Goal: Information Seeking & Learning: Learn about a topic

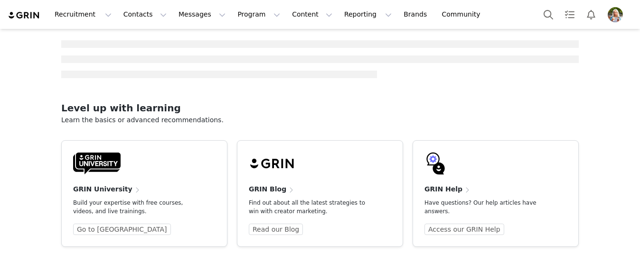
scroll to position [46, 0]
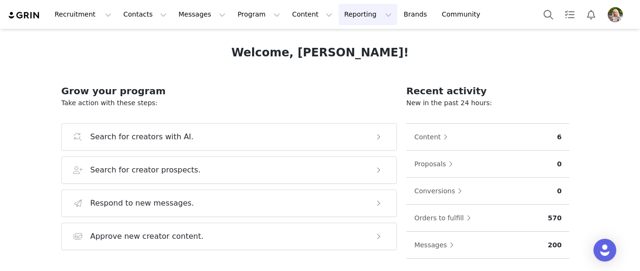
click at [338, 17] on button "Reporting Reporting" at bounding box center [367, 14] width 59 height 21
click at [341, 44] on p "Dashboard" at bounding box center [340, 42] width 36 height 10
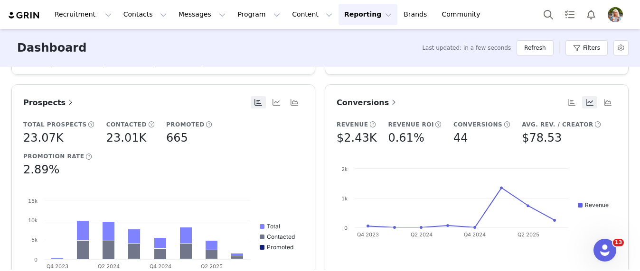
scroll to position [397, 0]
click at [377, 104] on span "Conversions" at bounding box center [367, 103] width 62 height 9
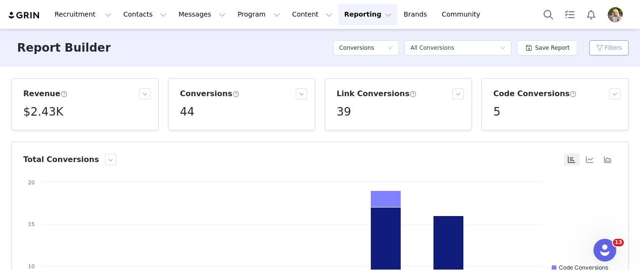
click at [601, 53] on button "Filters" at bounding box center [608, 47] width 39 height 15
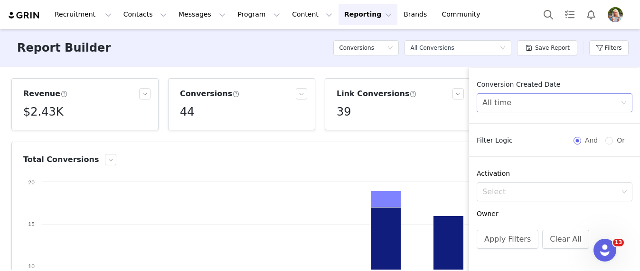
click at [531, 102] on div "All time" at bounding box center [551, 103] width 138 height 18
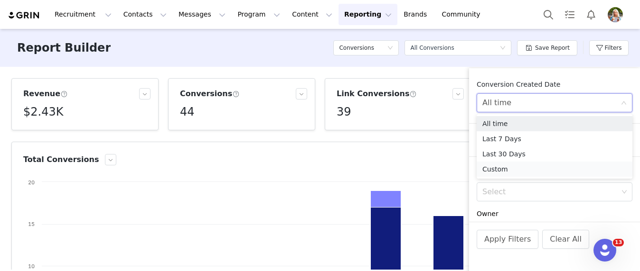
click at [510, 172] on li "Custom" at bounding box center [554, 169] width 156 height 15
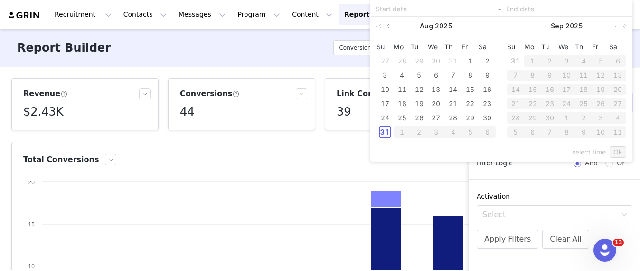
click at [389, 27] on link at bounding box center [388, 26] width 9 height 19
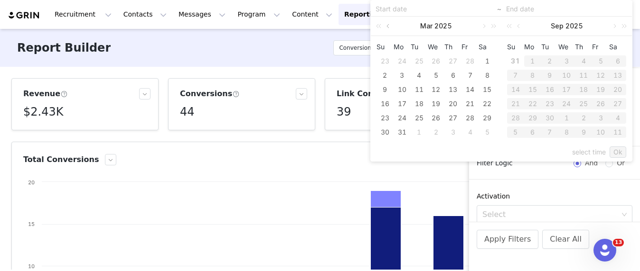
click at [389, 27] on link at bounding box center [388, 26] width 9 height 19
click at [436, 61] on div "1" at bounding box center [435, 61] width 11 height 11
type input "[DATE]"
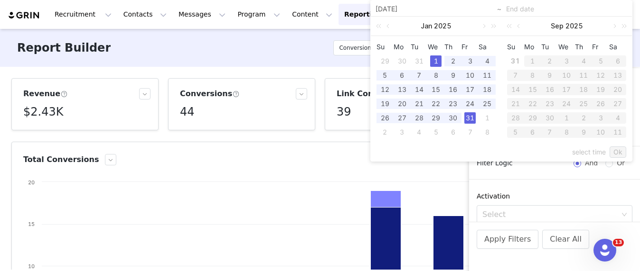
click at [468, 119] on div "31" at bounding box center [469, 117] width 11 height 11
type input "[DATE]"
click at [621, 149] on link "Ok" at bounding box center [617, 152] width 17 height 11
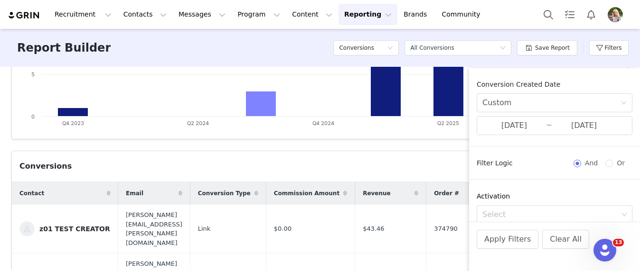
scroll to position [312, 0]
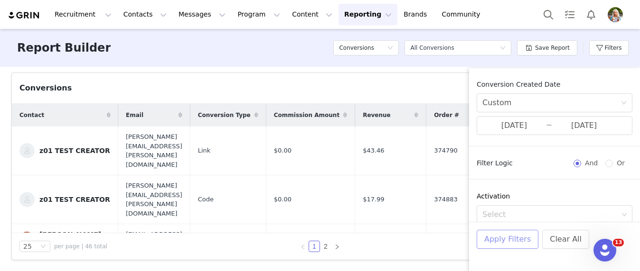
click at [509, 240] on button "Apply Filters" at bounding box center [507, 239] width 62 height 19
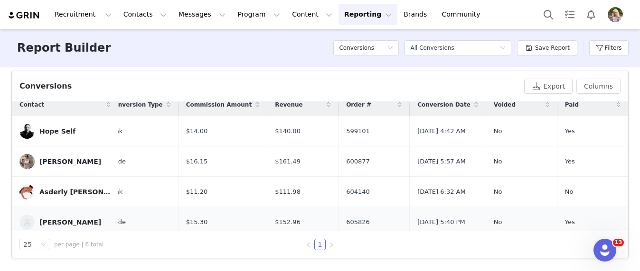
scroll to position [0, 122]
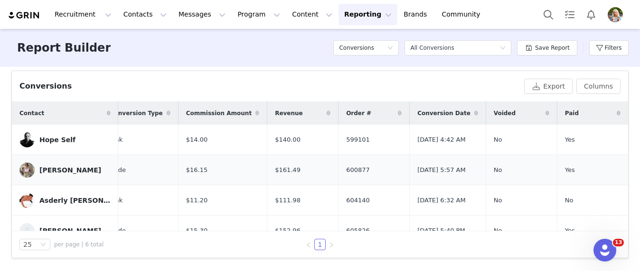
click at [64, 165] on link "[PERSON_NAME]" at bounding box center [64, 170] width 91 height 15
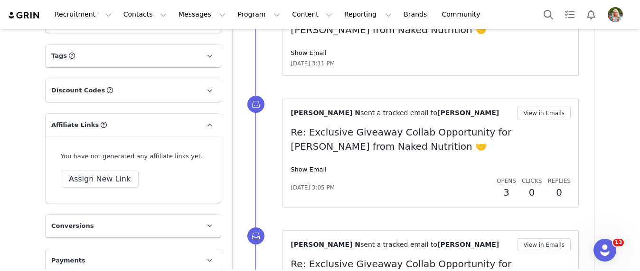
scroll to position [848, 0]
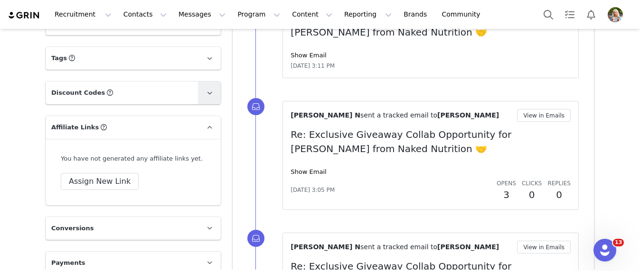
click at [203, 87] on link at bounding box center [209, 93] width 23 height 23
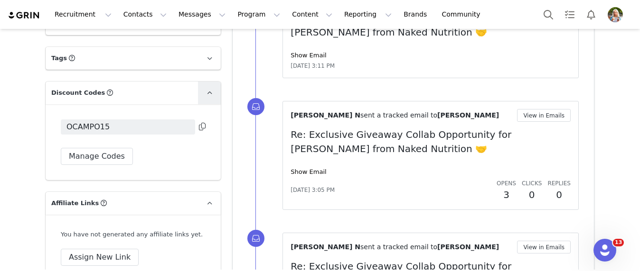
click at [208, 87] on span at bounding box center [209, 92] width 11 height 11
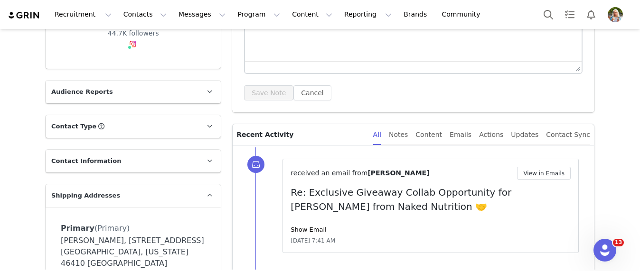
scroll to position [0, 0]
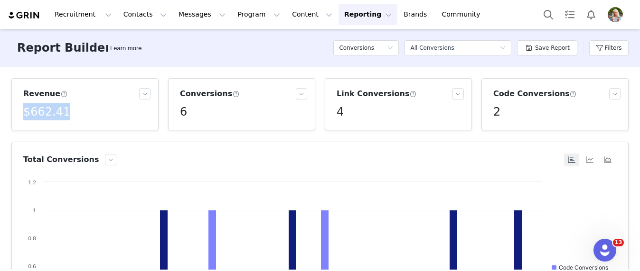
drag, startPoint x: 72, startPoint y: 112, endPoint x: 6, endPoint y: 111, distance: 66.4
click at [6, 111] on div "Revenue $662.41 Conversions 6 Link Conversions 4 Code Conversions 2 Total Conve…" at bounding box center [320, 168] width 640 height 203
copy h5 "$662.41"
click at [597, 48] on button "Filters" at bounding box center [608, 47] width 39 height 15
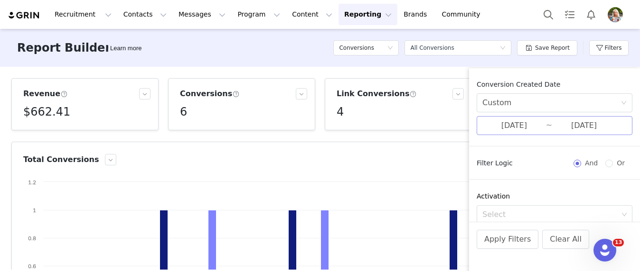
click at [531, 130] on input "[DATE]" at bounding box center [514, 126] width 64 height 12
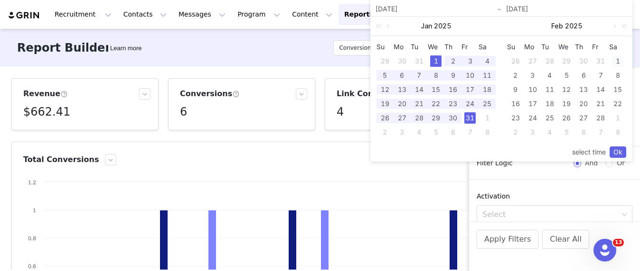
click at [616, 62] on div "1" at bounding box center [617, 61] width 11 height 11
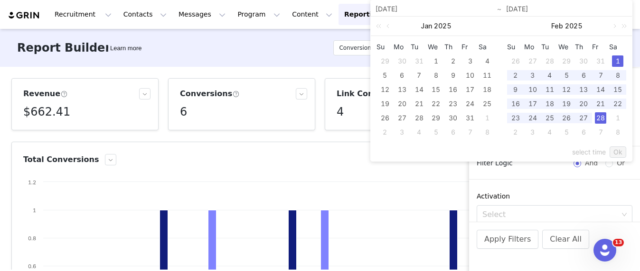
click at [601, 116] on div "28" at bounding box center [600, 117] width 11 height 11
type input "[DATE]"
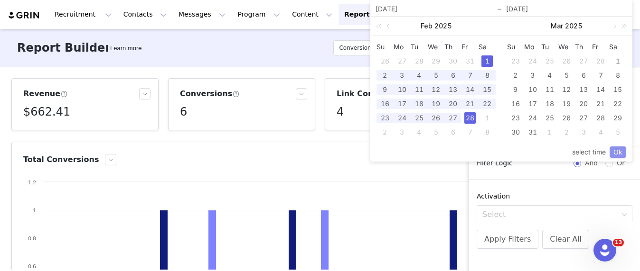
click at [614, 154] on link "Ok" at bounding box center [617, 152] width 17 height 11
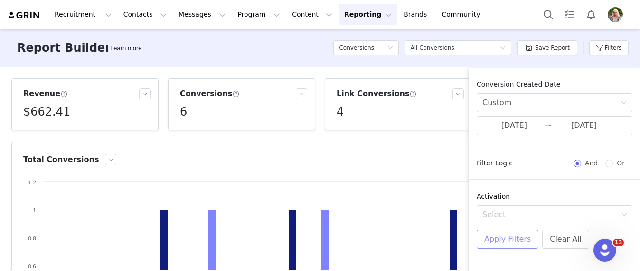
click at [514, 242] on button "Apply Filters" at bounding box center [507, 239] width 62 height 19
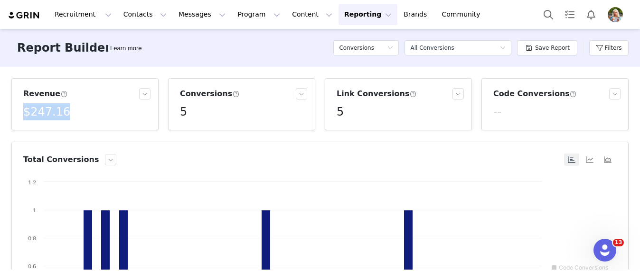
drag, startPoint x: 69, startPoint y: 115, endPoint x: 11, endPoint y: 113, distance: 57.9
click at [11, 113] on article "Revenue $247.16" at bounding box center [84, 104] width 147 height 52
copy h5 "$247.16"
click at [545, 125] on article "Code Conversions --" at bounding box center [554, 104] width 147 height 52
click at [599, 53] on button "Filters" at bounding box center [608, 47] width 39 height 15
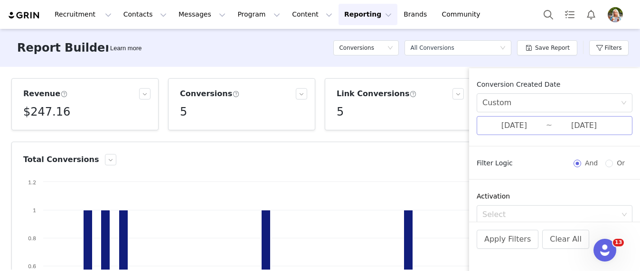
click at [533, 121] on input "[DATE]" at bounding box center [514, 126] width 64 height 12
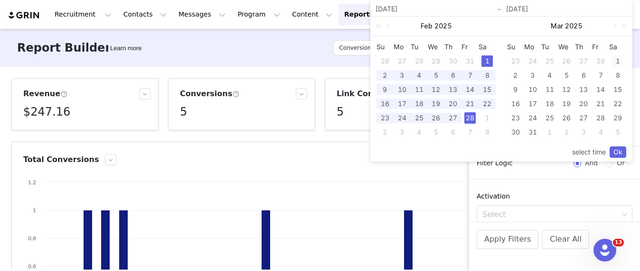
click at [620, 62] on div "1" at bounding box center [617, 61] width 11 height 11
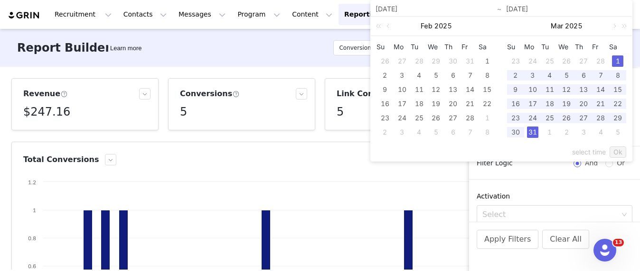
click at [529, 134] on div "31" at bounding box center [532, 132] width 11 height 11
type input "[DATE]"
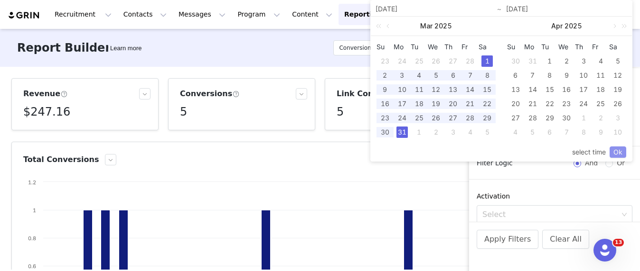
click at [615, 147] on link "Ok" at bounding box center [617, 152] width 17 height 11
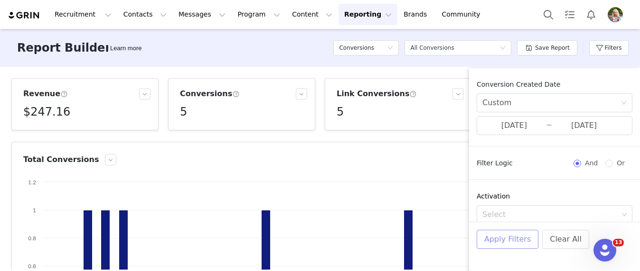
click at [512, 240] on button "Apply Filters" at bounding box center [507, 239] width 62 height 19
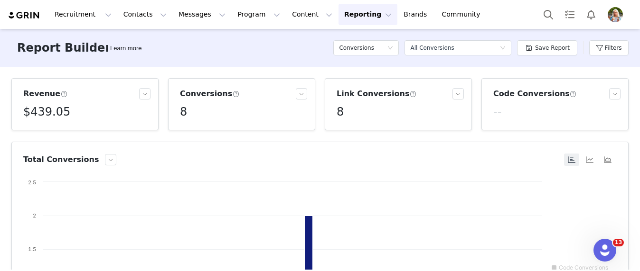
click at [56, 109] on h5 "$439.05" at bounding box center [46, 111] width 47 height 17
drag, startPoint x: 32, startPoint y: 112, endPoint x: 84, endPoint y: 114, distance: 51.7
click at [84, 114] on div "$439.05" at bounding box center [86, 111] width 127 height 17
copy h5 "439.05"
click at [624, 45] on button "Filters" at bounding box center [608, 47] width 39 height 15
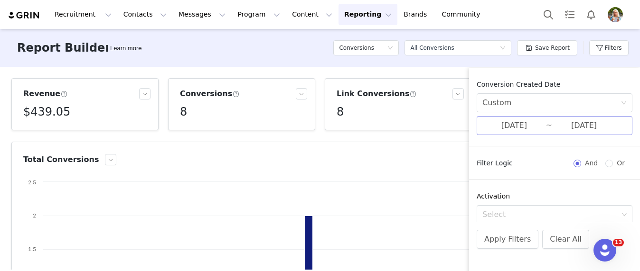
click at [540, 126] on input "[DATE]" at bounding box center [514, 126] width 64 height 12
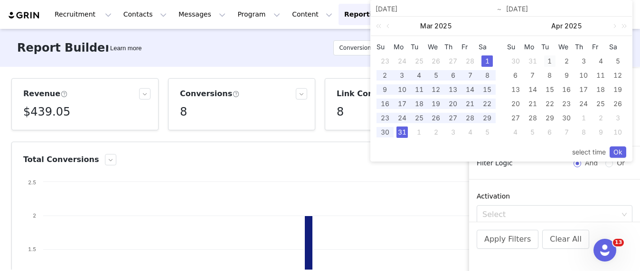
click at [550, 62] on div "1" at bounding box center [549, 61] width 11 height 11
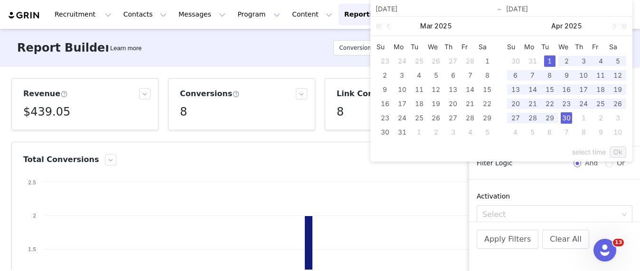
click at [565, 117] on div "30" at bounding box center [565, 117] width 11 height 11
type input "[DATE]"
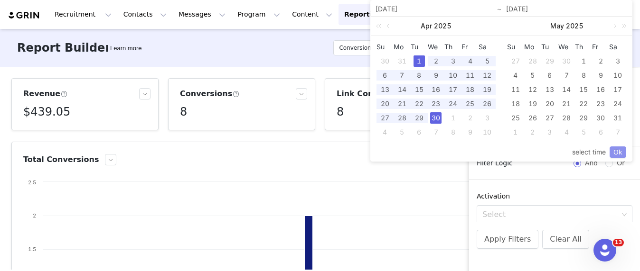
click at [616, 154] on link "Ok" at bounding box center [617, 152] width 17 height 11
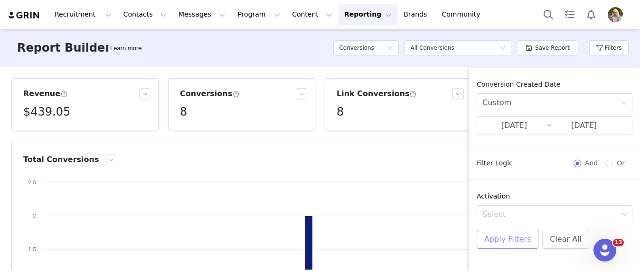
click at [494, 243] on button "Apply Filters" at bounding box center [507, 239] width 62 height 19
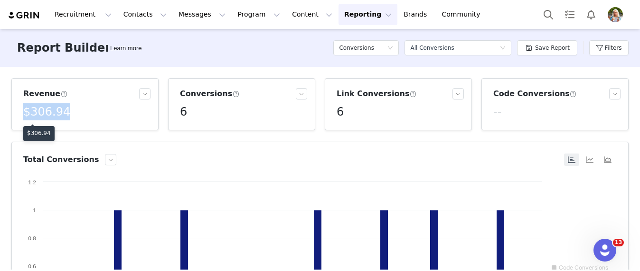
drag, startPoint x: 67, startPoint y: 112, endPoint x: 10, endPoint y: 111, distance: 57.0
click at [10, 111] on div "Revenue $306.94" at bounding box center [85, 104] width 157 height 52
copy h5 "$306.94"
click at [608, 48] on button "Filters" at bounding box center [608, 47] width 39 height 15
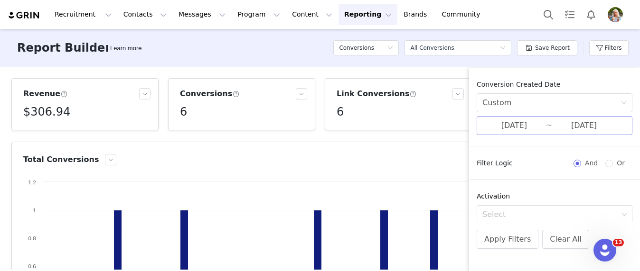
click at [511, 131] on input "[DATE]" at bounding box center [514, 126] width 64 height 12
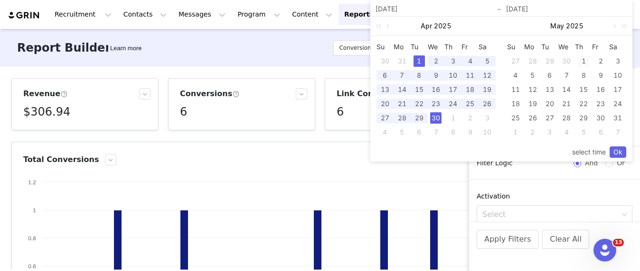
click at [579, 58] on div "1" at bounding box center [582, 61] width 11 height 11
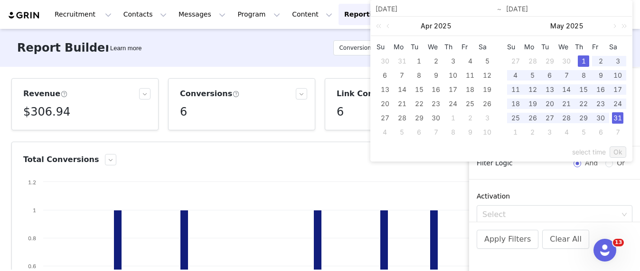
click at [618, 120] on div "31" at bounding box center [617, 117] width 11 height 11
type input "[DATE]"
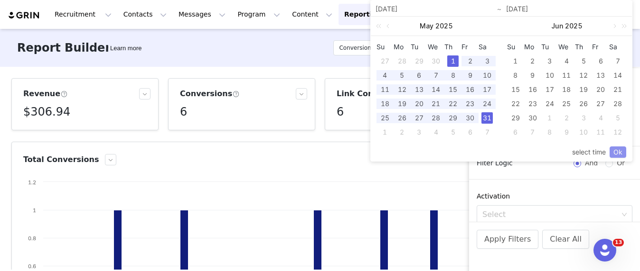
click at [616, 152] on link "Ok" at bounding box center [617, 152] width 17 height 11
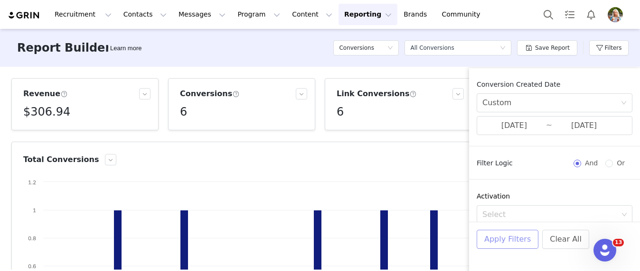
click at [502, 237] on button "Apply Filters" at bounding box center [507, 239] width 62 height 19
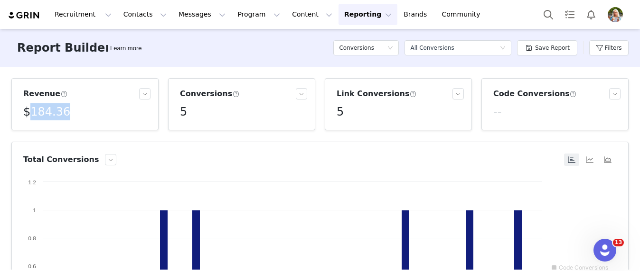
drag, startPoint x: 68, startPoint y: 113, endPoint x: 31, endPoint y: 113, distance: 37.0
click at [31, 113] on div "$184.36" at bounding box center [86, 111] width 127 height 17
copy h5 "184.36"
click at [602, 47] on button "Filters" at bounding box center [608, 47] width 39 height 15
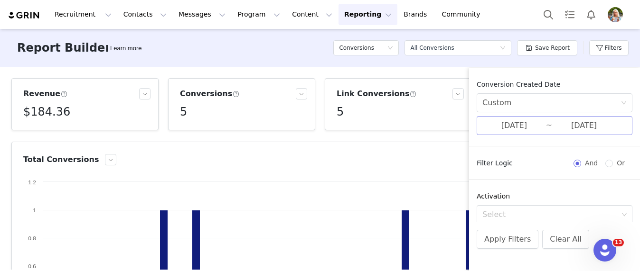
click at [493, 130] on input "[DATE]" at bounding box center [514, 126] width 64 height 12
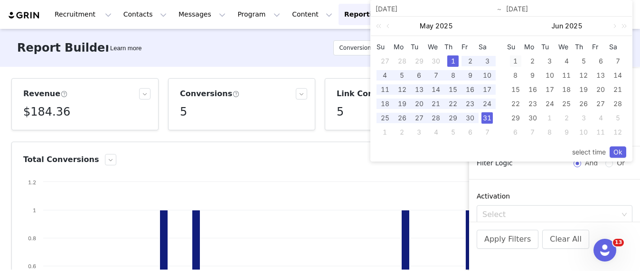
click at [511, 58] on div "1" at bounding box center [515, 61] width 11 height 11
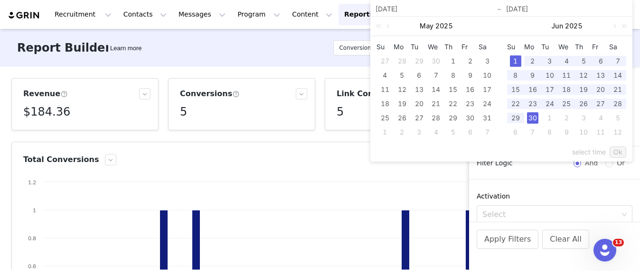
click at [532, 119] on div "30" at bounding box center [532, 117] width 11 height 11
type input "[DATE]"
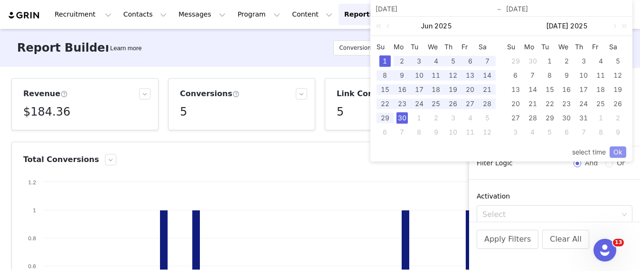
click at [621, 152] on link "Ok" at bounding box center [617, 152] width 17 height 11
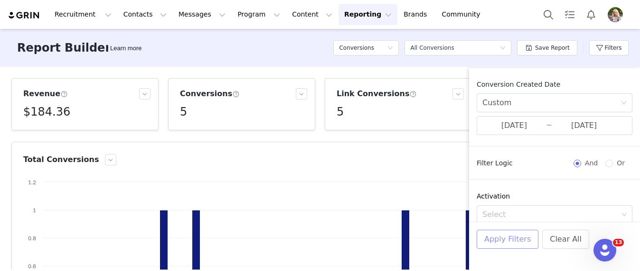
click at [500, 245] on button "Apply Filters" at bounding box center [507, 239] width 62 height 19
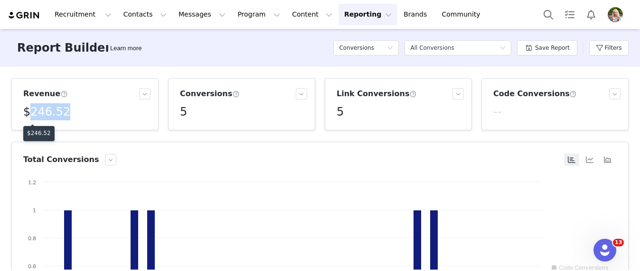
drag, startPoint x: 65, startPoint y: 112, endPoint x: 32, endPoint y: 111, distance: 33.7
click at [32, 111] on h5 "$246.52" at bounding box center [46, 111] width 47 height 17
copy h5 "246.52"
click at [122, 108] on div "$246.52" at bounding box center [86, 111] width 127 height 17
click at [618, 43] on button "Filters" at bounding box center [608, 47] width 39 height 15
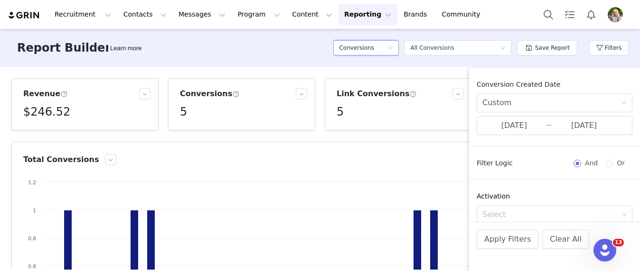
click at [367, 44] on h5 "Conversions" at bounding box center [356, 48] width 35 height 14
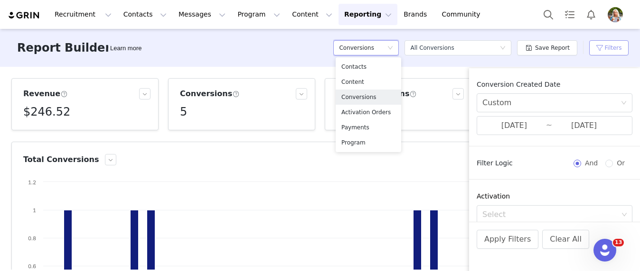
click at [625, 42] on button "Filters" at bounding box center [608, 47] width 39 height 15
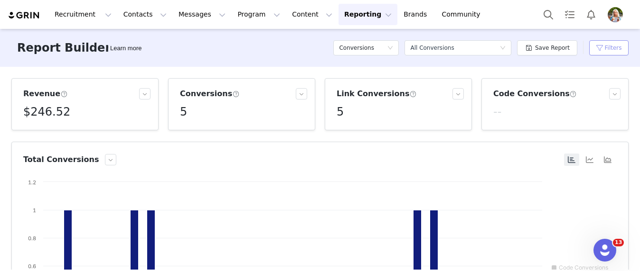
click at [602, 52] on button "Filters" at bounding box center [608, 47] width 39 height 15
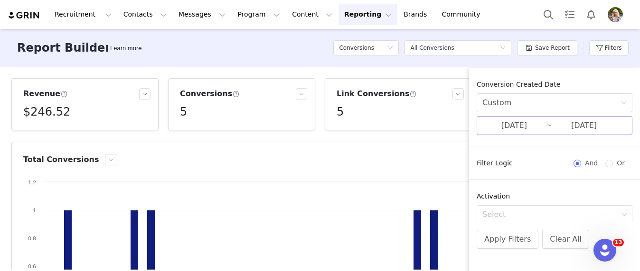
click at [557, 120] on input "[DATE]" at bounding box center [584, 126] width 64 height 12
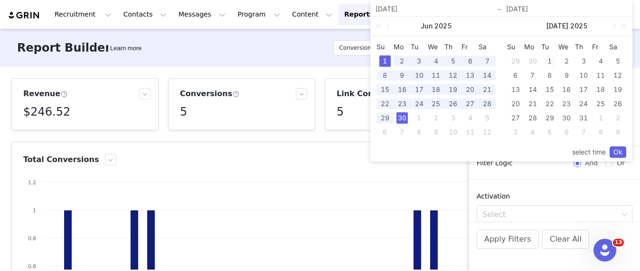
click at [549, 61] on div "1" at bounding box center [549, 61] width 11 height 11
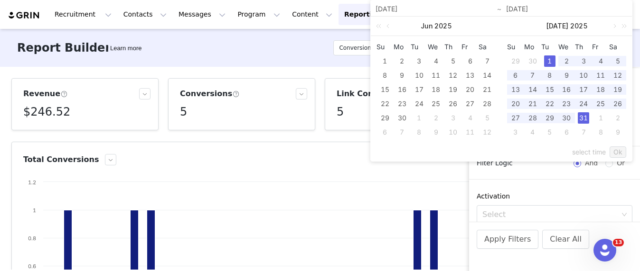
click at [581, 117] on div "31" at bounding box center [582, 117] width 11 height 11
type input "[DATE]"
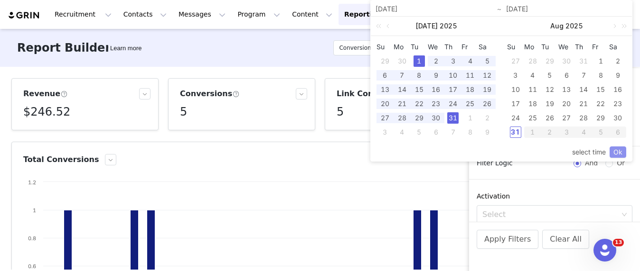
click at [616, 151] on link "Ok" at bounding box center [617, 152] width 17 height 11
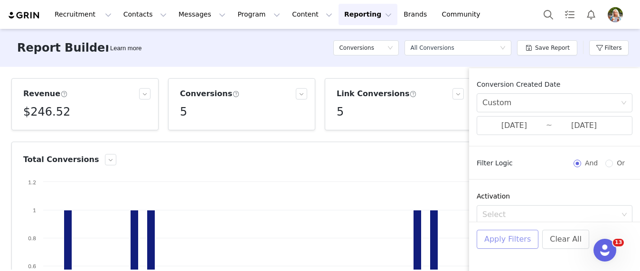
click at [503, 245] on button "Apply Filters" at bounding box center [507, 239] width 62 height 19
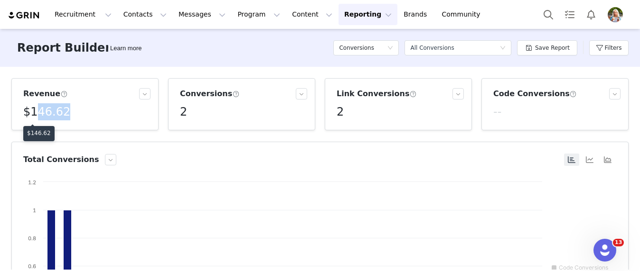
drag, startPoint x: 71, startPoint y: 112, endPoint x: 34, endPoint y: 114, distance: 37.0
click at [34, 114] on div "$146.62" at bounding box center [86, 111] width 127 height 17
click at [60, 114] on h5 "$146.62" at bounding box center [46, 111] width 47 height 17
drag, startPoint x: 66, startPoint y: 113, endPoint x: 32, endPoint y: 113, distance: 34.2
click at [32, 113] on h5 "$146.62" at bounding box center [46, 111] width 47 height 17
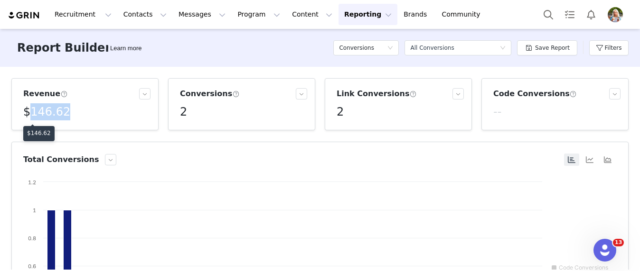
copy h5 "146.62"
click at [617, 46] on button "Filters" at bounding box center [608, 47] width 39 height 15
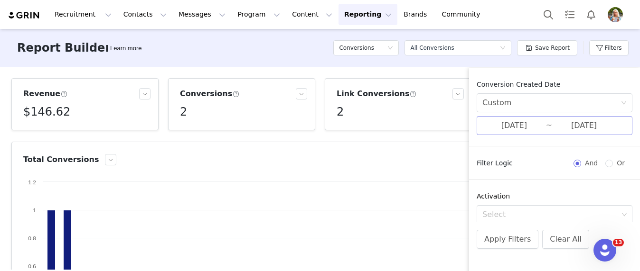
click at [497, 124] on input "[DATE]" at bounding box center [514, 126] width 64 height 12
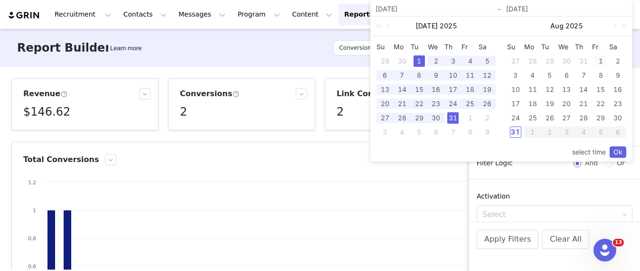
click at [598, 62] on div "1" at bounding box center [600, 61] width 11 height 11
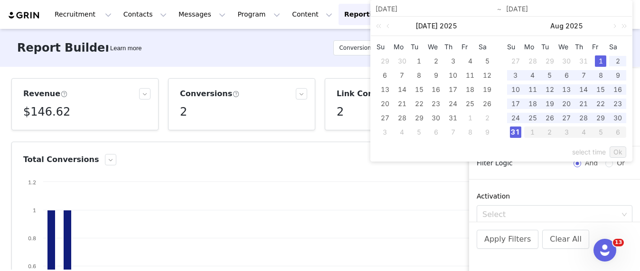
click at [515, 132] on div "31" at bounding box center [515, 132] width 11 height 11
type input "[DATE]"
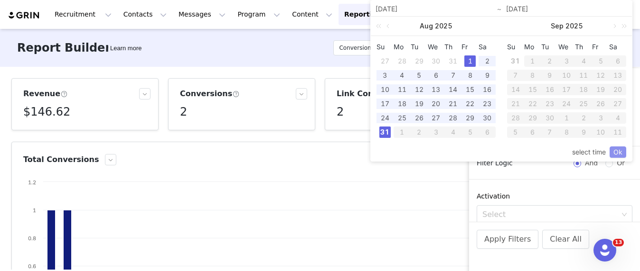
click at [617, 150] on link "Ok" at bounding box center [617, 152] width 17 height 11
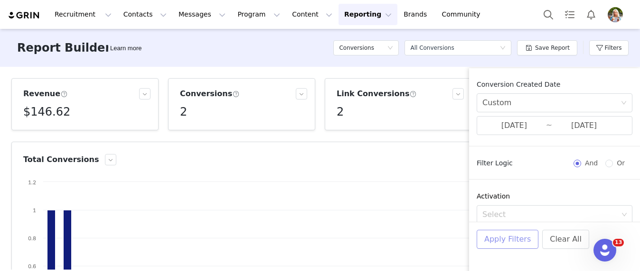
click at [519, 240] on button "Apply Filters" at bounding box center [507, 239] width 62 height 19
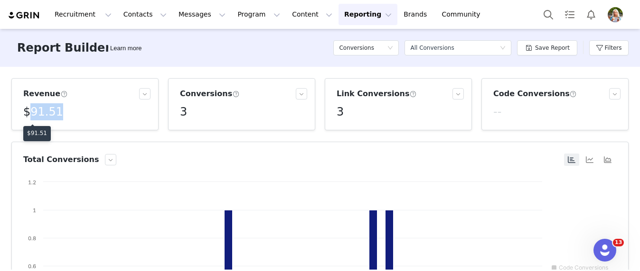
drag, startPoint x: 59, startPoint y: 112, endPoint x: 30, endPoint y: 113, distance: 28.9
click at [30, 113] on h5 "$91.51" at bounding box center [43, 111] width 40 height 17
copy h5 "91.51"
click at [387, 49] on div "Conversions" at bounding box center [363, 48] width 48 height 14
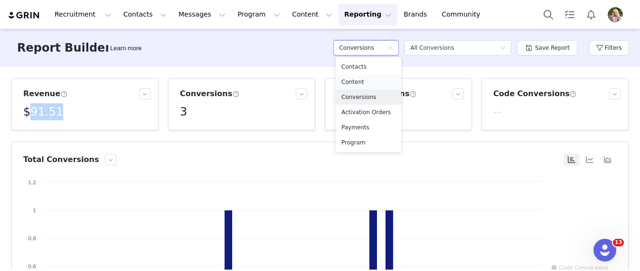
click at [379, 79] on h5 "Content" at bounding box center [368, 82] width 54 height 10
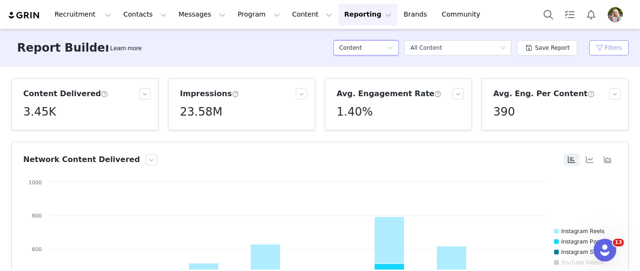
click at [615, 51] on button "Filters" at bounding box center [608, 47] width 39 height 15
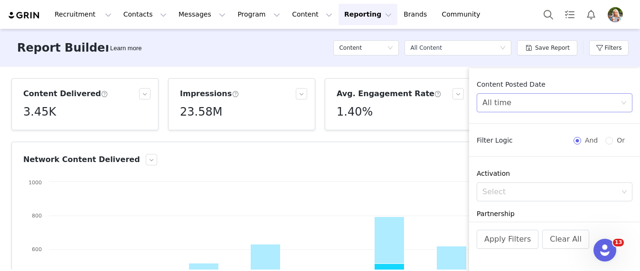
click at [545, 101] on div "All time" at bounding box center [551, 103] width 138 height 18
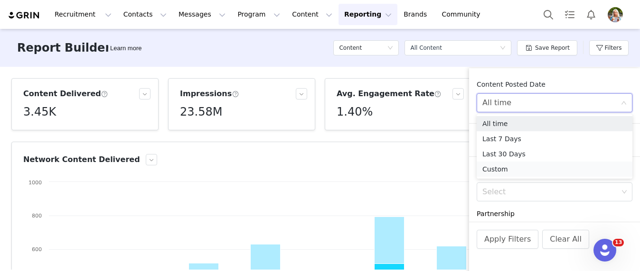
click at [506, 169] on li "Custom" at bounding box center [554, 169] width 156 height 15
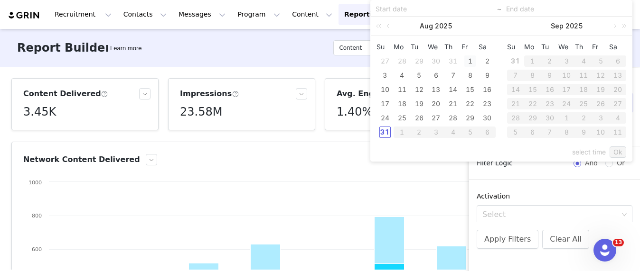
click at [467, 59] on div "1" at bounding box center [469, 61] width 11 height 11
type input "[DATE]"
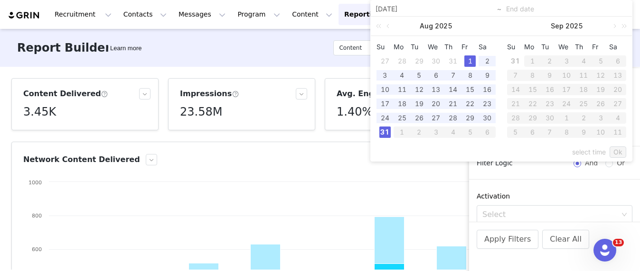
click at [386, 130] on div "31" at bounding box center [384, 132] width 11 height 11
type input "[DATE]"
click at [618, 153] on link "Ok" at bounding box center [617, 152] width 17 height 11
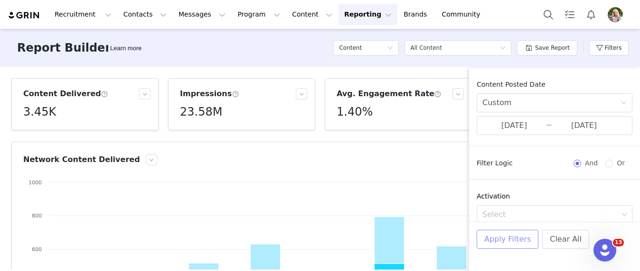
click at [493, 242] on button "Apply Filters" at bounding box center [507, 239] width 62 height 19
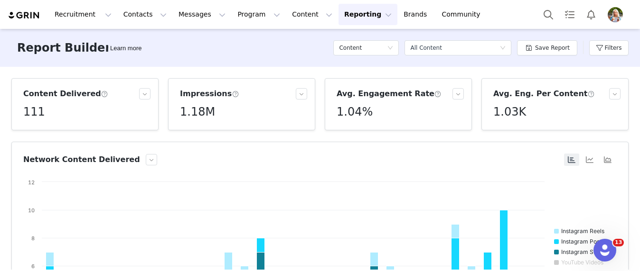
click at [101, 96] on span at bounding box center [104, 94] width 7 height 9
click at [181, 139] on div "Content Delivered 111 Impressions 1.18M Avg. Engagement Rate 1.04% Avg. Eng. Pe…" at bounding box center [320, 168] width 640 height 203
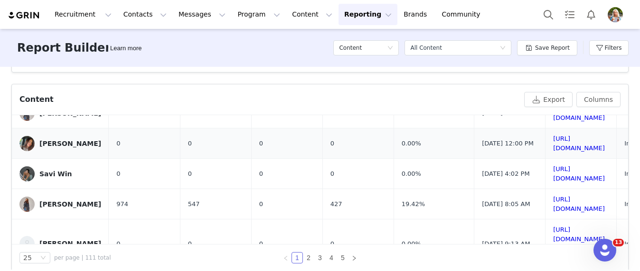
scroll to position [285, 0]
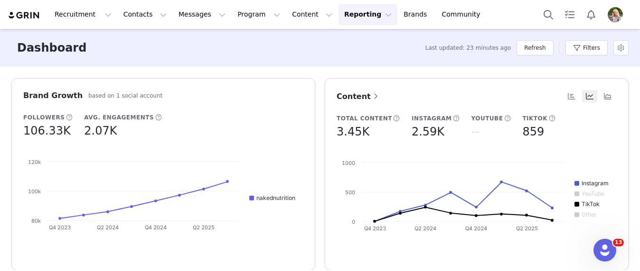
click at [588, 39] on div "Filters" at bounding box center [586, 48] width 42 height 28
click at [588, 48] on button "Filters" at bounding box center [586, 47] width 42 height 15
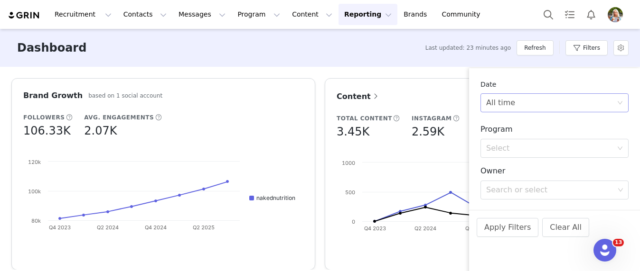
click at [529, 105] on div "All time" at bounding box center [551, 103] width 130 height 18
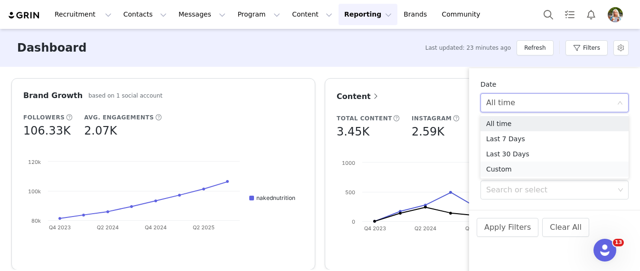
click at [510, 166] on li "Custom" at bounding box center [554, 169] width 148 height 15
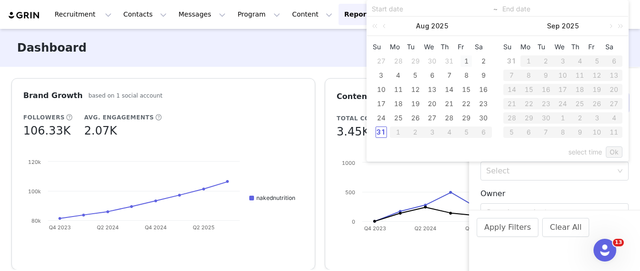
click at [465, 59] on div "1" at bounding box center [465, 61] width 11 height 11
type input "[DATE]"
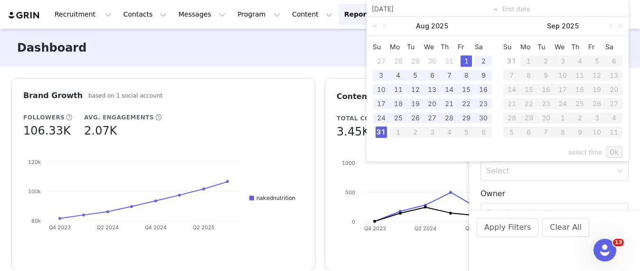
click at [381, 135] on div "31" at bounding box center [380, 132] width 11 height 11
type input "[DATE]"
click at [615, 142] on div "Su Mo Tu We Th Fr Sa 31 1 2 3 4 5 6 7 8 9 10 11 12 13 14 15 16 17 18 19 20 21 2…" at bounding box center [562, 90] width 130 height 108
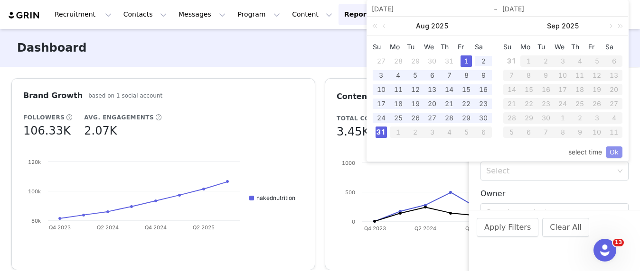
click at [613, 154] on link "Ok" at bounding box center [613, 152] width 17 height 11
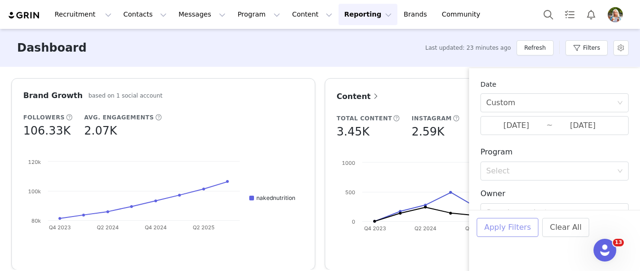
click at [493, 227] on button "Apply Filters" at bounding box center [507, 227] width 62 height 19
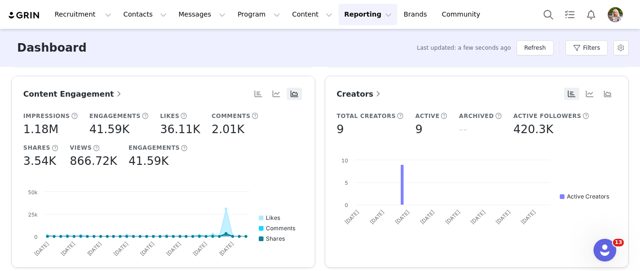
scroll to position [200, 0]
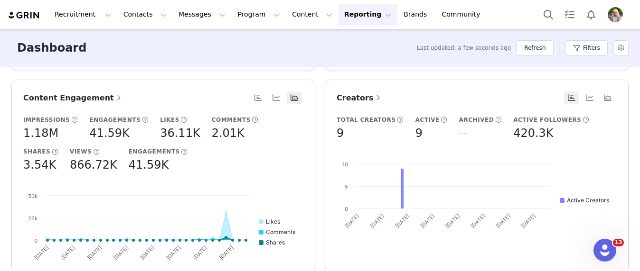
click at [377, 96] on span at bounding box center [377, 97] width 9 height 11
